Goal: Transaction & Acquisition: Download file/media

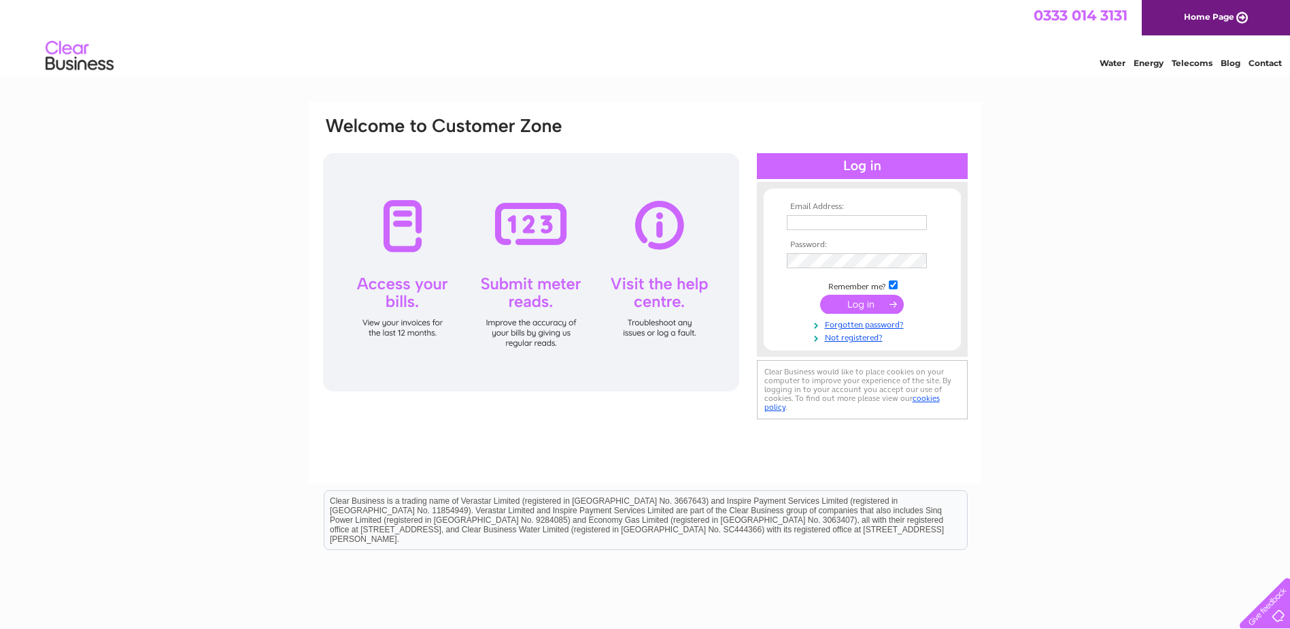
click at [817, 222] on input "text" at bounding box center [857, 222] width 140 height 15
type input "wellopsap@helixesg.com"
click at [863, 305] on input "submit" at bounding box center [862, 304] width 84 height 19
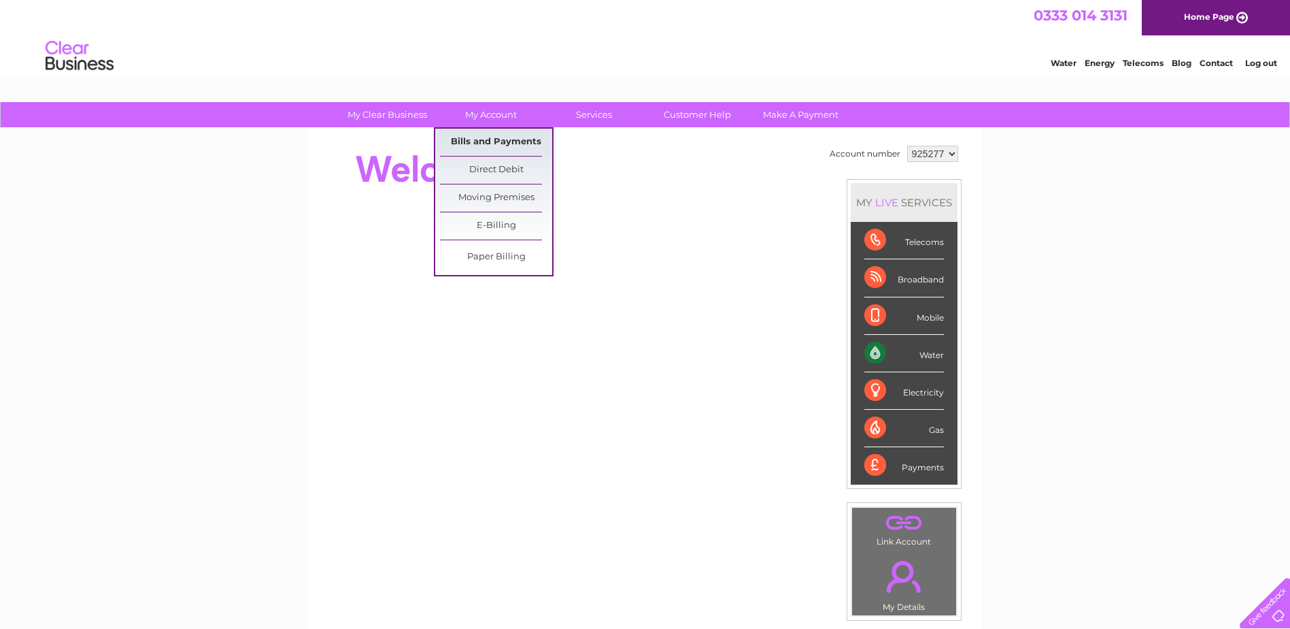
click at [488, 142] on link "Bills and Payments" at bounding box center [496, 142] width 112 height 27
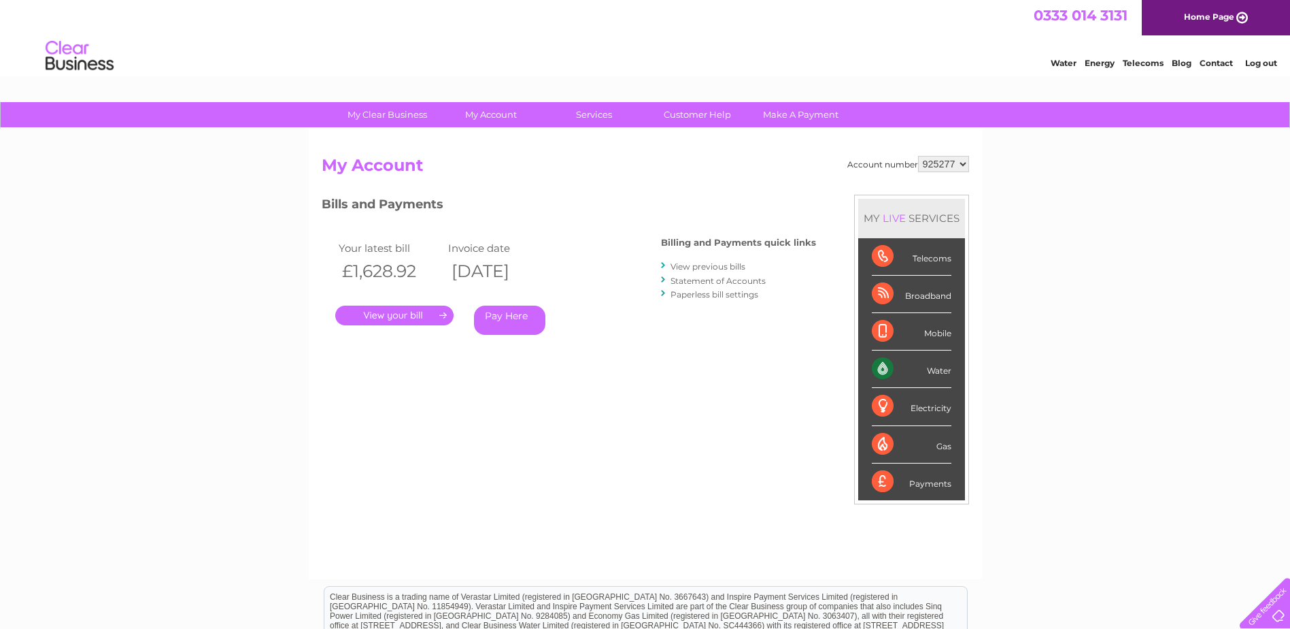
click at [395, 309] on link "." at bounding box center [394, 315] width 118 height 20
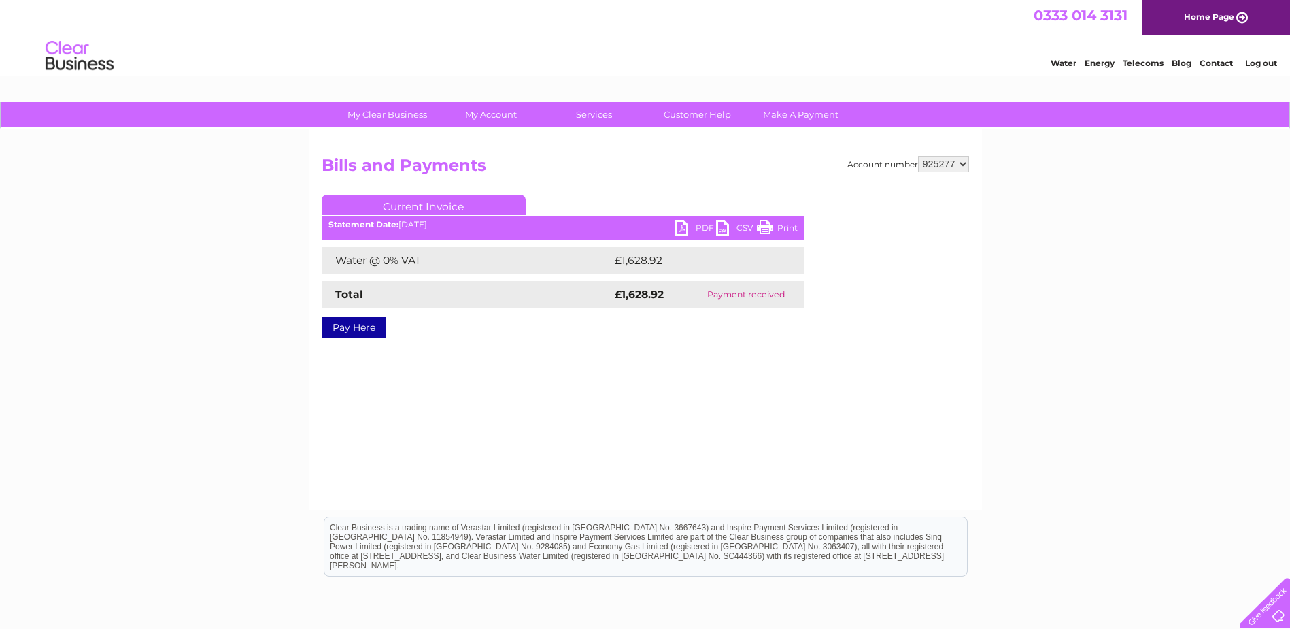
click at [706, 226] on link "PDF" at bounding box center [696, 230] width 41 height 20
